Goal: Find specific fact: Find specific fact

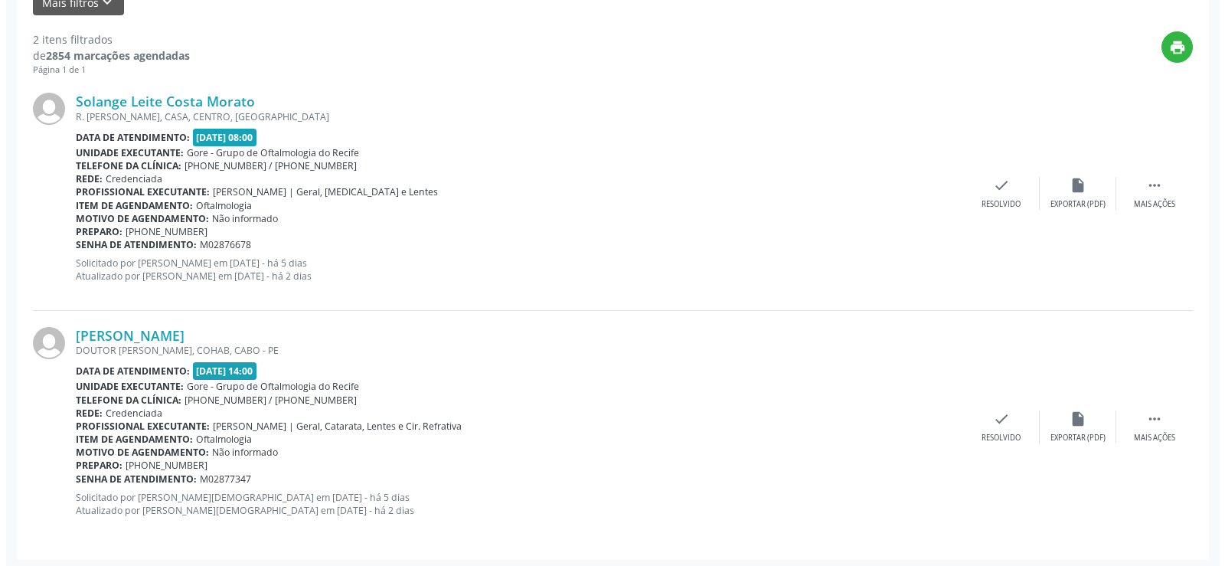
scroll to position [387, 0]
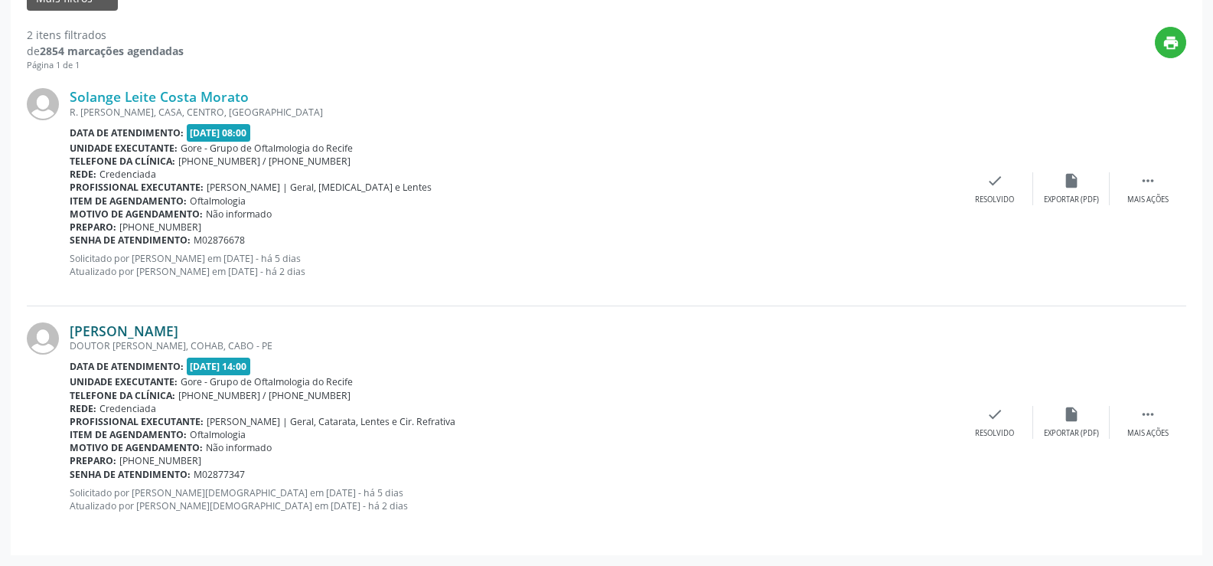
click at [178, 334] on link "[PERSON_NAME]" at bounding box center [124, 330] width 109 height 17
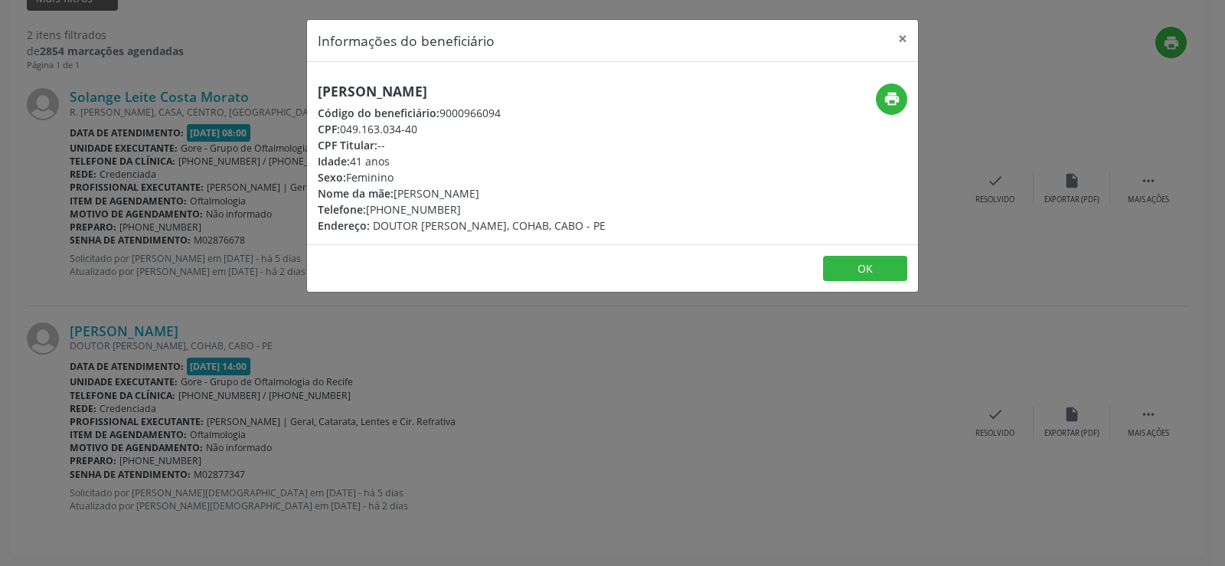
drag, startPoint x: 325, startPoint y: 79, endPoint x: 317, endPoint y: 83, distance: 8.6
click at [318, 81] on div "[PERSON_NAME] Código do beneficiário: 9000966094 CPF: 049.163.034-40 CPF Titula…" at bounding box center [612, 153] width 611 height 182
click at [315, 94] on div "[PERSON_NAME] Código do beneficiário: 9000966094 CPF: 049.163.034-40 CPF Titula…" at bounding box center [510, 158] width 407 height 150
drag, startPoint x: 318, startPoint y: 89, endPoint x: 522, endPoint y: 91, distance: 203.6
click at [522, 91] on h5 "[PERSON_NAME]" at bounding box center [462, 91] width 288 height 16
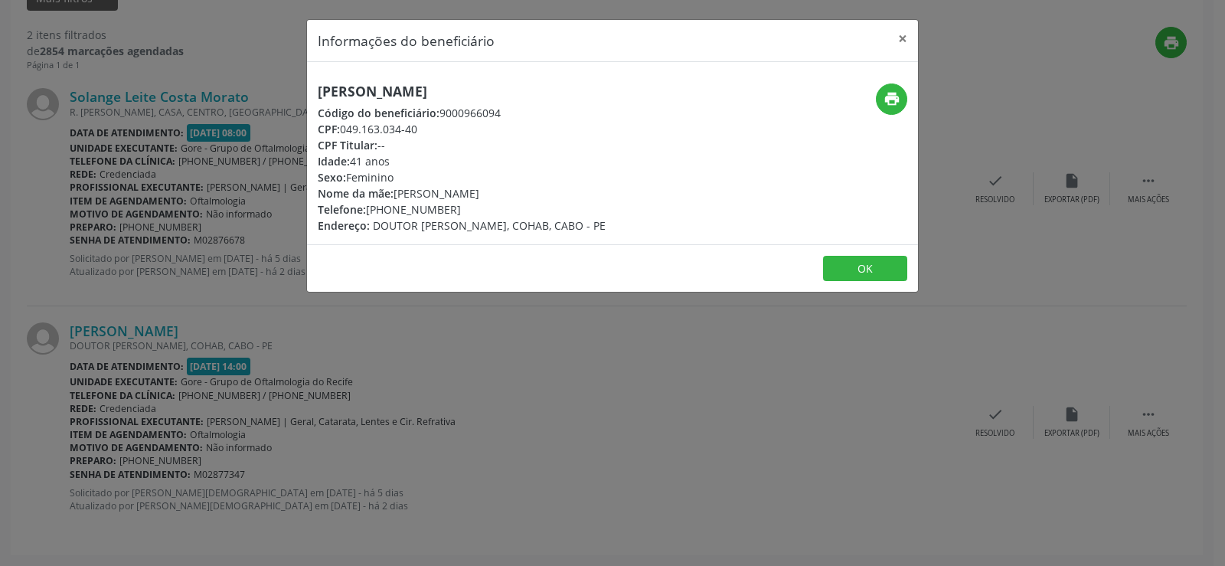
copy h5 "[PERSON_NAME]"
click at [657, 488] on div "Informações do beneficiário × [PERSON_NAME] Código do beneficiário: 9000966094 …" at bounding box center [612, 283] width 1225 height 566
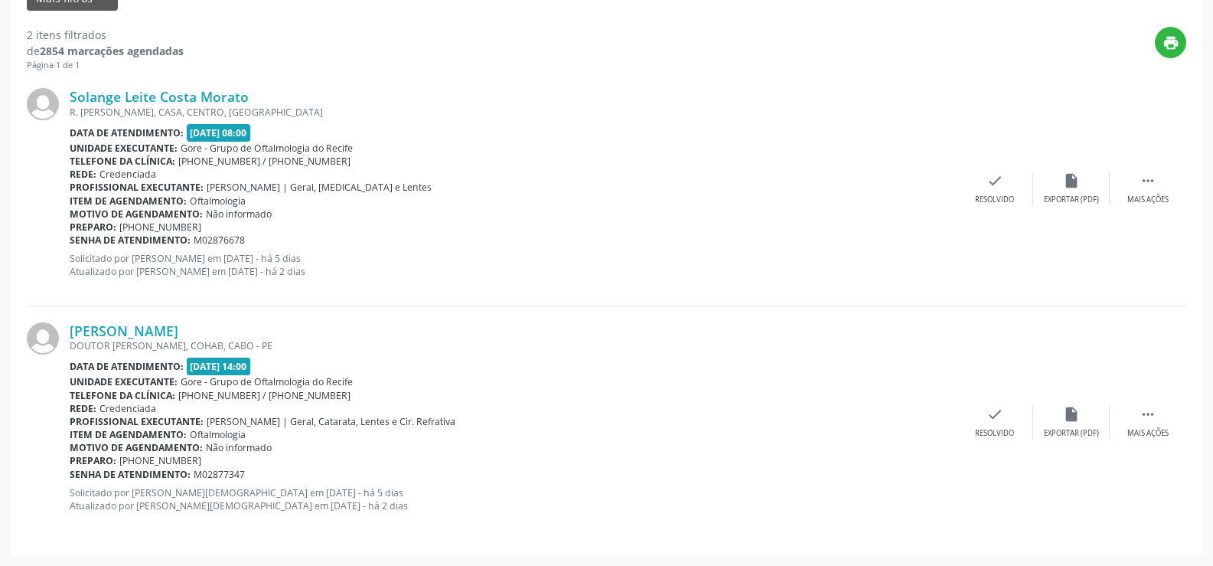
click at [181, 339] on div "DOUTOR [PERSON_NAME], COHAB, CABO - PE" at bounding box center [513, 345] width 887 height 13
click at [178, 330] on link "[PERSON_NAME]" at bounding box center [124, 330] width 109 height 17
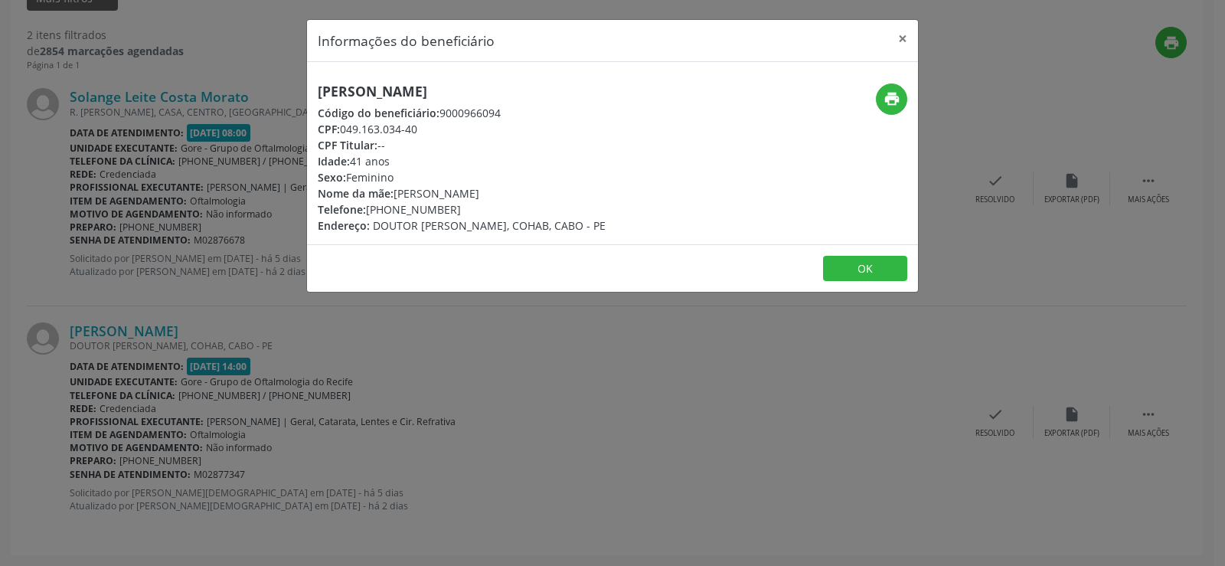
drag, startPoint x: 343, startPoint y: 135, endPoint x: 423, endPoint y: 130, distance: 80.5
click at [423, 130] on div "CPF: 049.163.034-40" at bounding box center [462, 129] width 288 height 16
copy div "049.163.034-40"
drag, startPoint x: 365, startPoint y: 207, endPoint x: 488, endPoint y: 208, distance: 122.5
click at [488, 208] on div "Telefone: [PHONE_NUMBER]" at bounding box center [462, 209] width 288 height 16
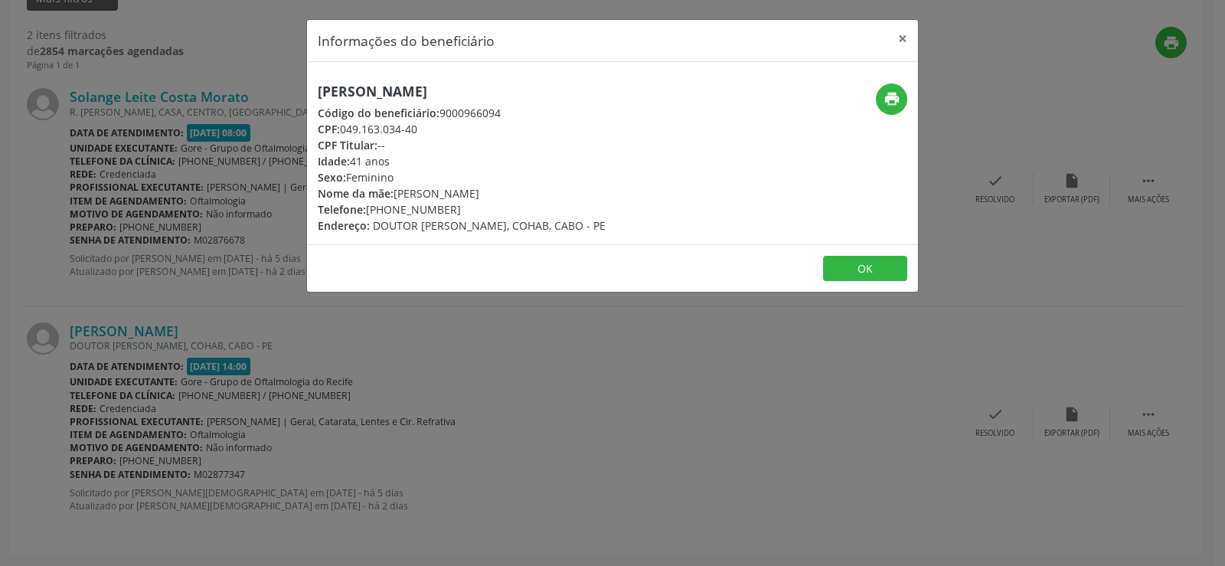
copy div "[PHONE_NUMBER]"
